Goal: Task Accomplishment & Management: Use online tool/utility

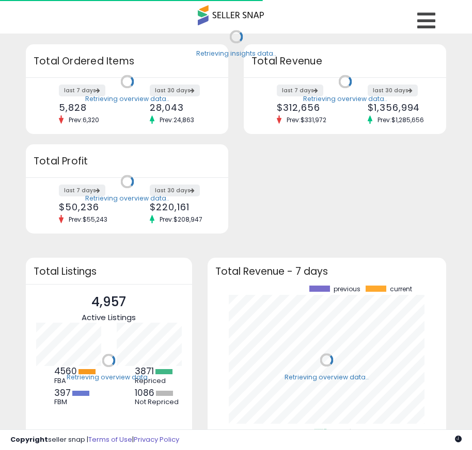
scroll to position [143, 218]
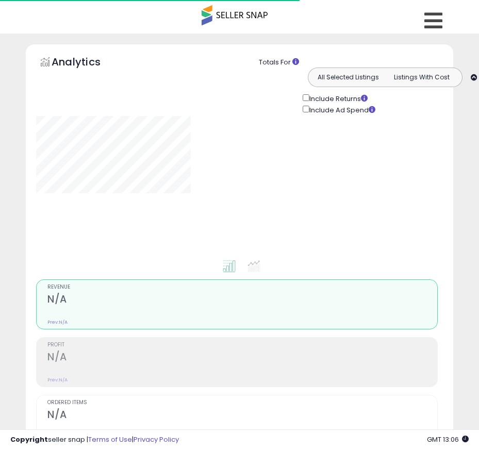
type input "**********"
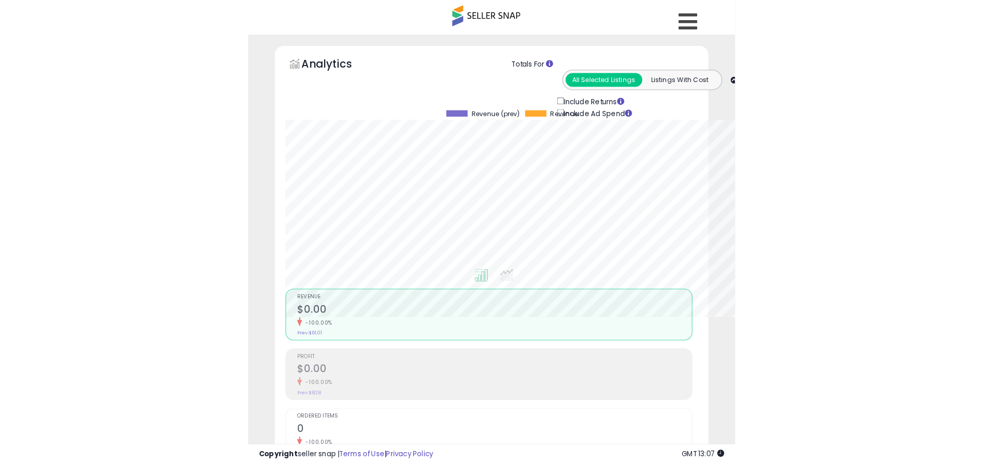
scroll to position [212, 540]
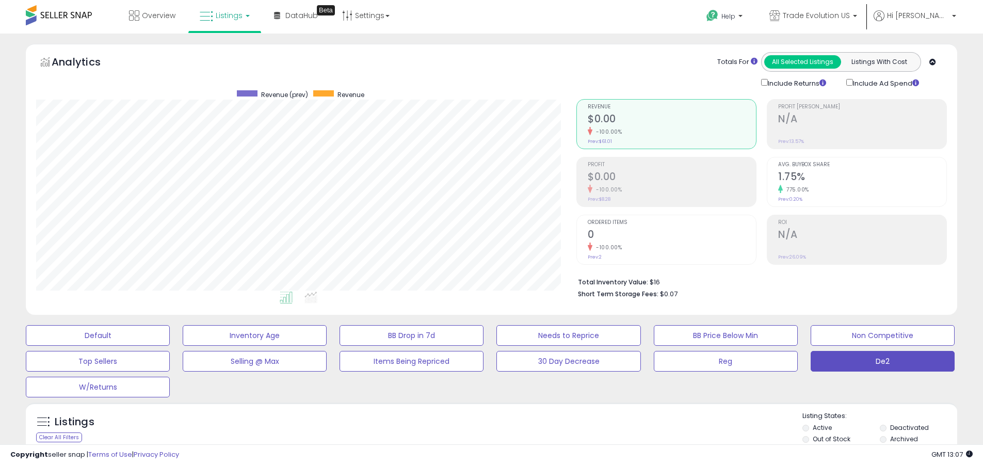
click at [479, 427] on label "Deactivated" at bounding box center [909, 427] width 39 height 9
click at [479, 439] on label "Archived" at bounding box center [904, 438] width 28 height 9
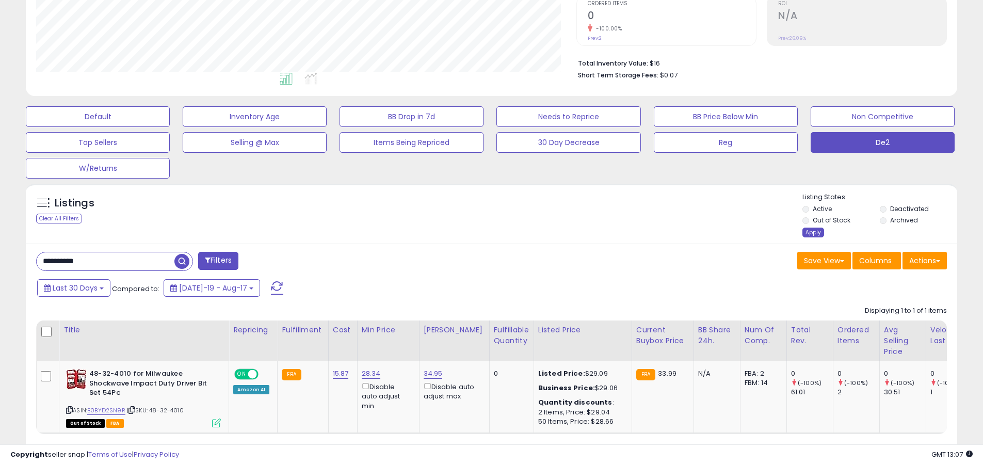
click at [479, 232] on div "Apply" at bounding box center [813, 233] width 22 height 10
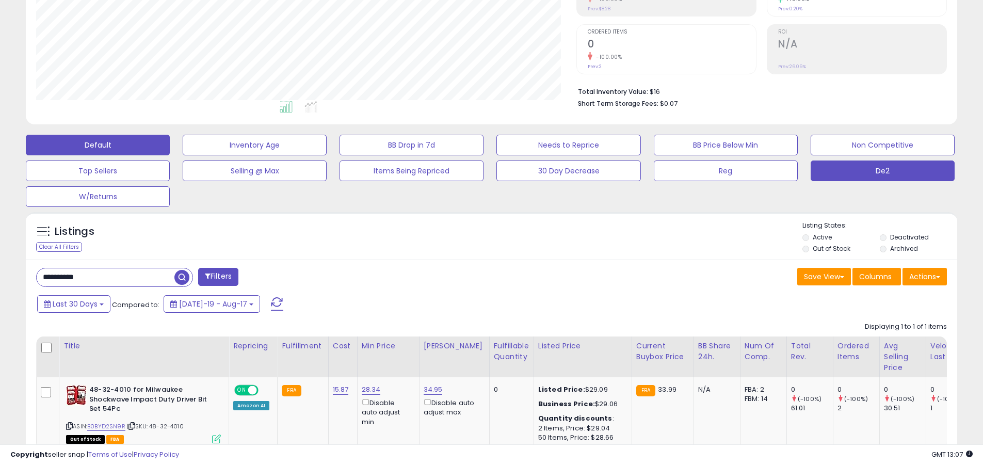
click at [98, 144] on button "Default" at bounding box center [98, 145] width 144 height 21
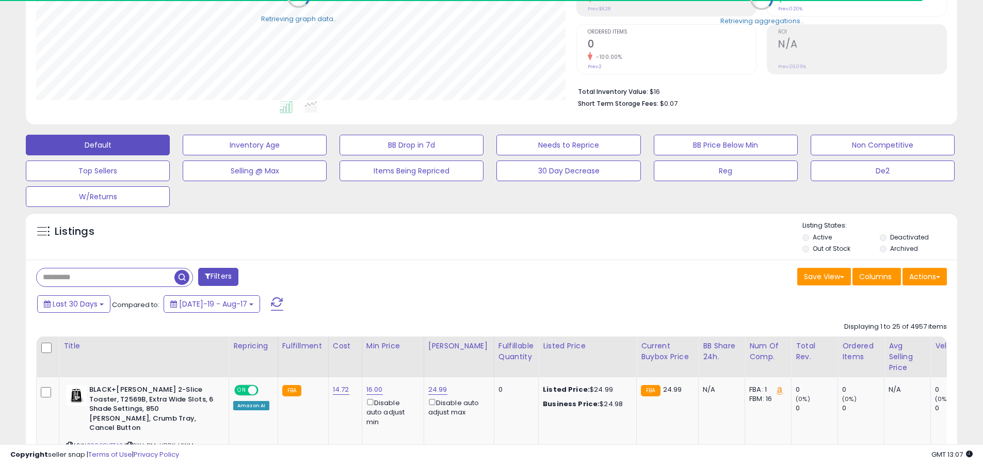
scroll to position [515716, 515387]
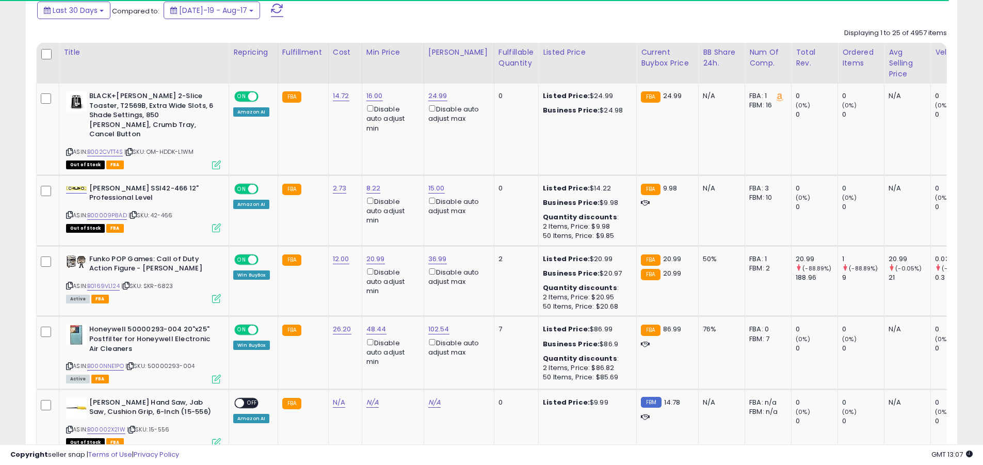
click at [271, 10] on span at bounding box center [277, 10] width 12 height 13
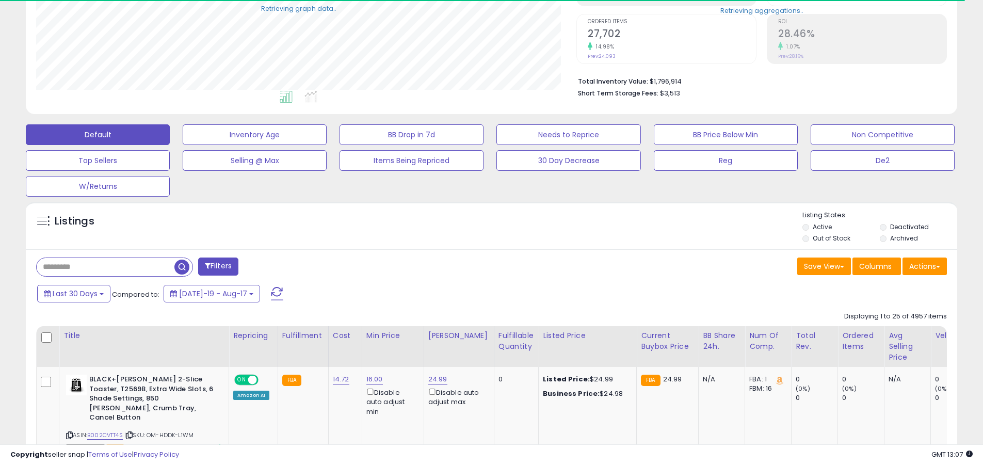
scroll to position [212, 540]
click at [105, 267] on input "text" at bounding box center [106, 267] width 138 height 18
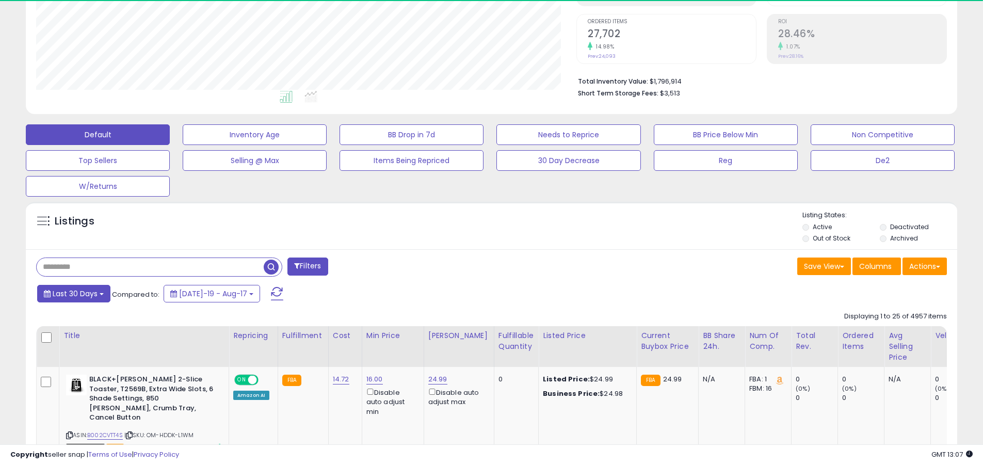
click at [73, 293] on span "Last 30 Days" at bounding box center [75, 293] width 45 height 10
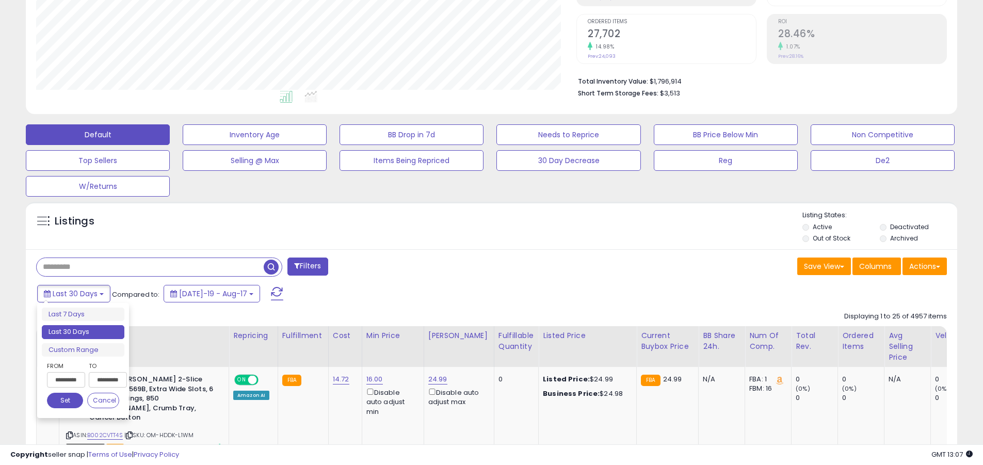
click at [83, 332] on li "Last 30 Days" at bounding box center [83, 332] width 83 height 14
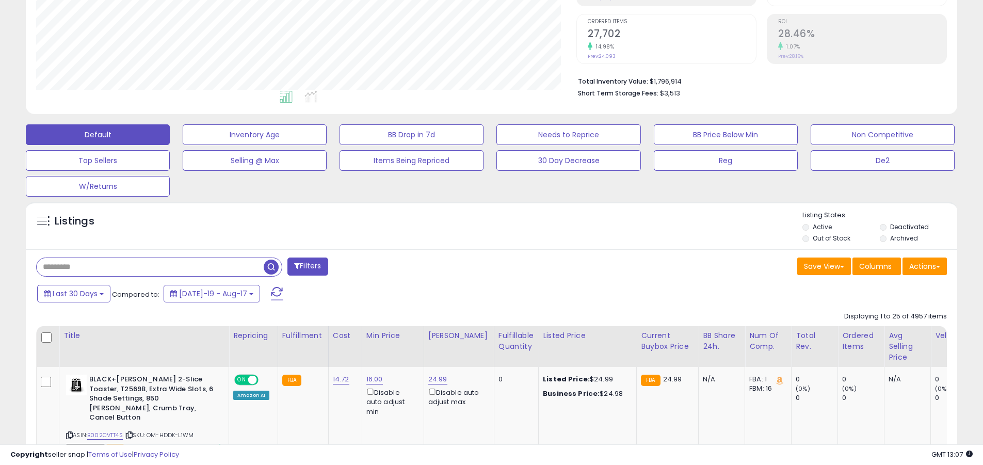
click at [150, 267] on input "text" at bounding box center [150, 267] width 227 height 18
click at [272, 265] on span "button" at bounding box center [271, 267] width 15 height 15
click at [479, 266] on button "Actions" at bounding box center [924, 266] width 44 height 18
click at [0, 0] on link "Export All Columns" at bounding box center [0, 0] width 0 height 0
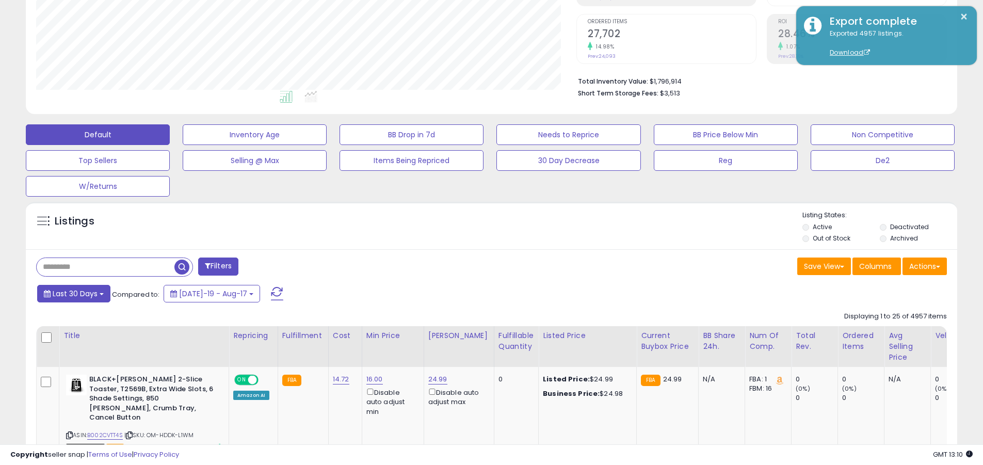
click at [73, 293] on span "Last 30 Days" at bounding box center [75, 293] width 45 height 10
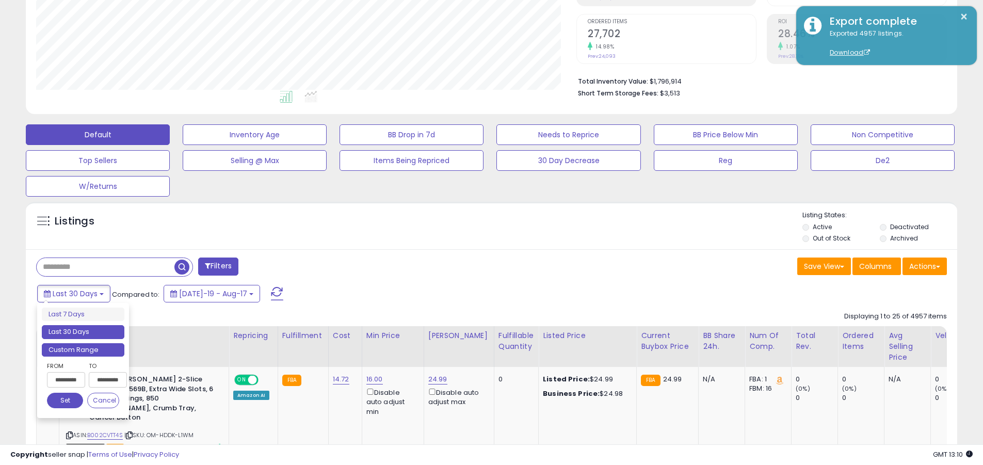
click at [83, 349] on li "Custom Range" at bounding box center [83, 350] width 83 height 14
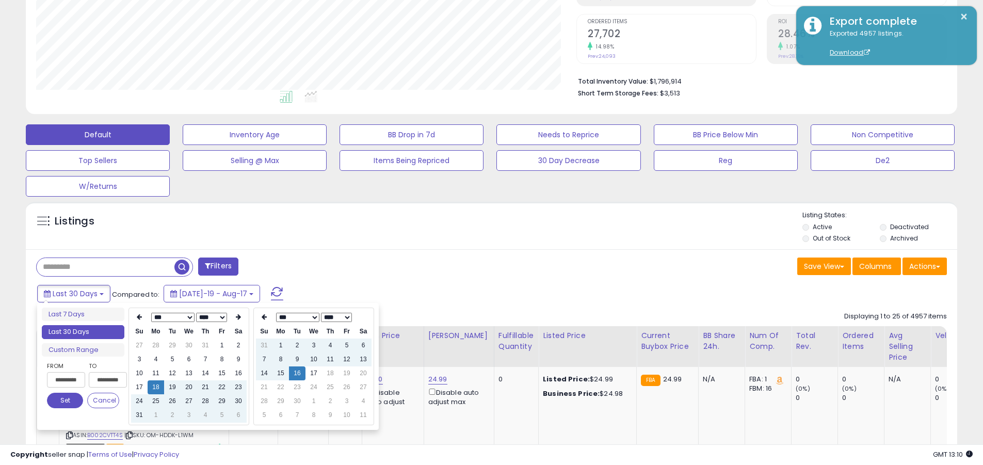
click at [66, 380] on input "**********" at bounding box center [66, 379] width 38 height 15
type input "**********"
click at [65, 400] on button "Set" at bounding box center [65, 400] width 36 height 15
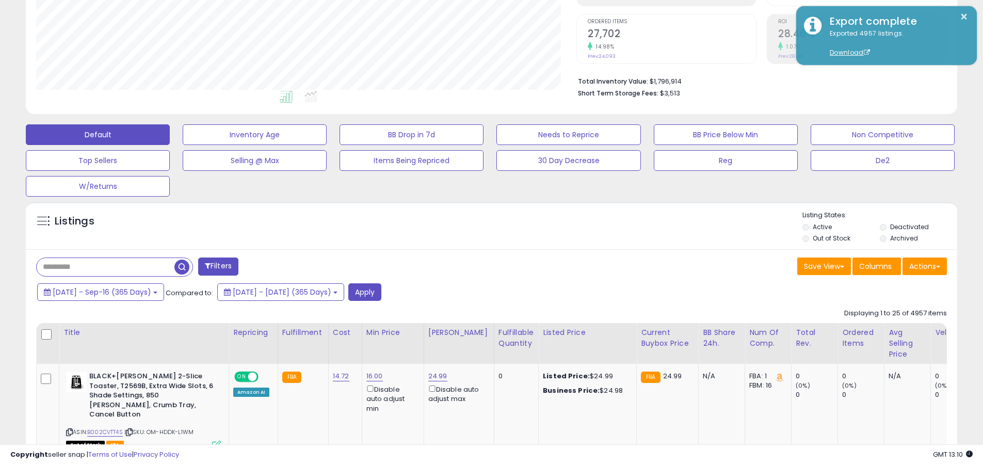
click at [105, 267] on input "text" at bounding box center [106, 267] width 138 height 18
click at [381, 291] on button "Apply" at bounding box center [364, 292] width 33 height 18
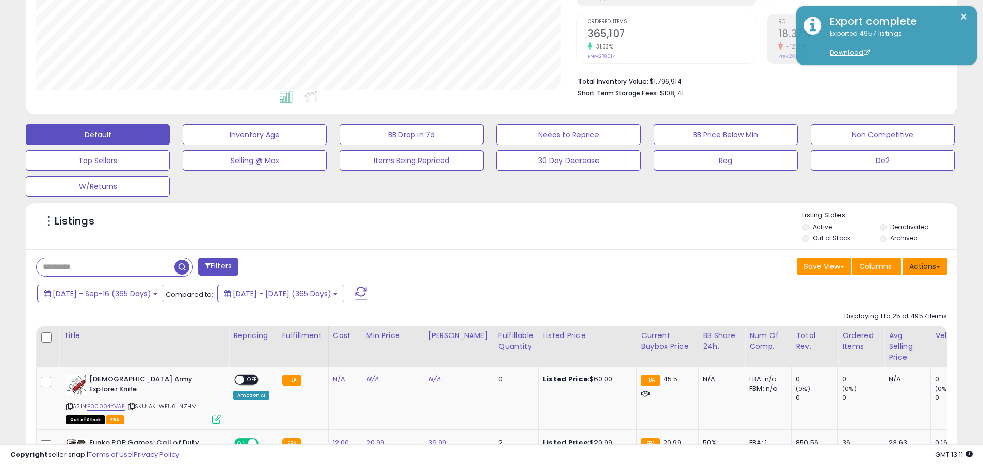
click at [479, 266] on button "Actions" at bounding box center [924, 266] width 44 height 18
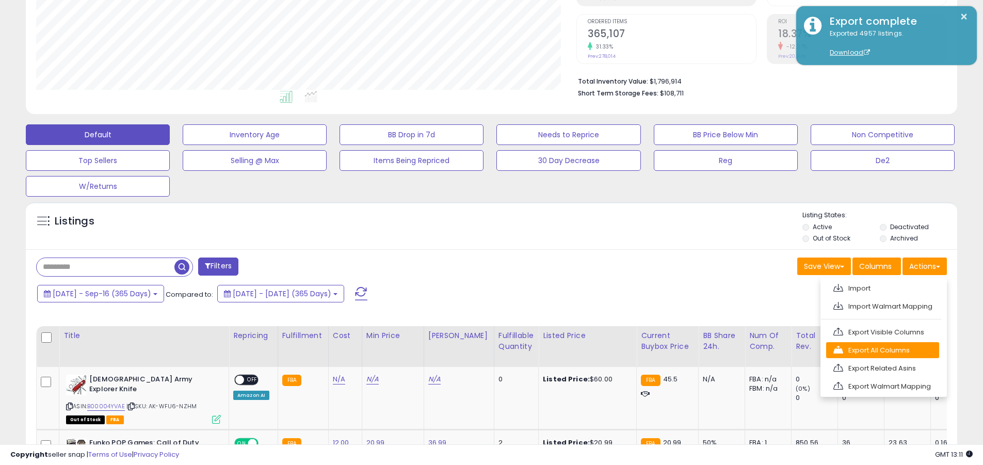
click at [479, 350] on link "Export All Columns" at bounding box center [882, 350] width 113 height 16
